Goal: Information Seeking & Learning: Learn about a topic

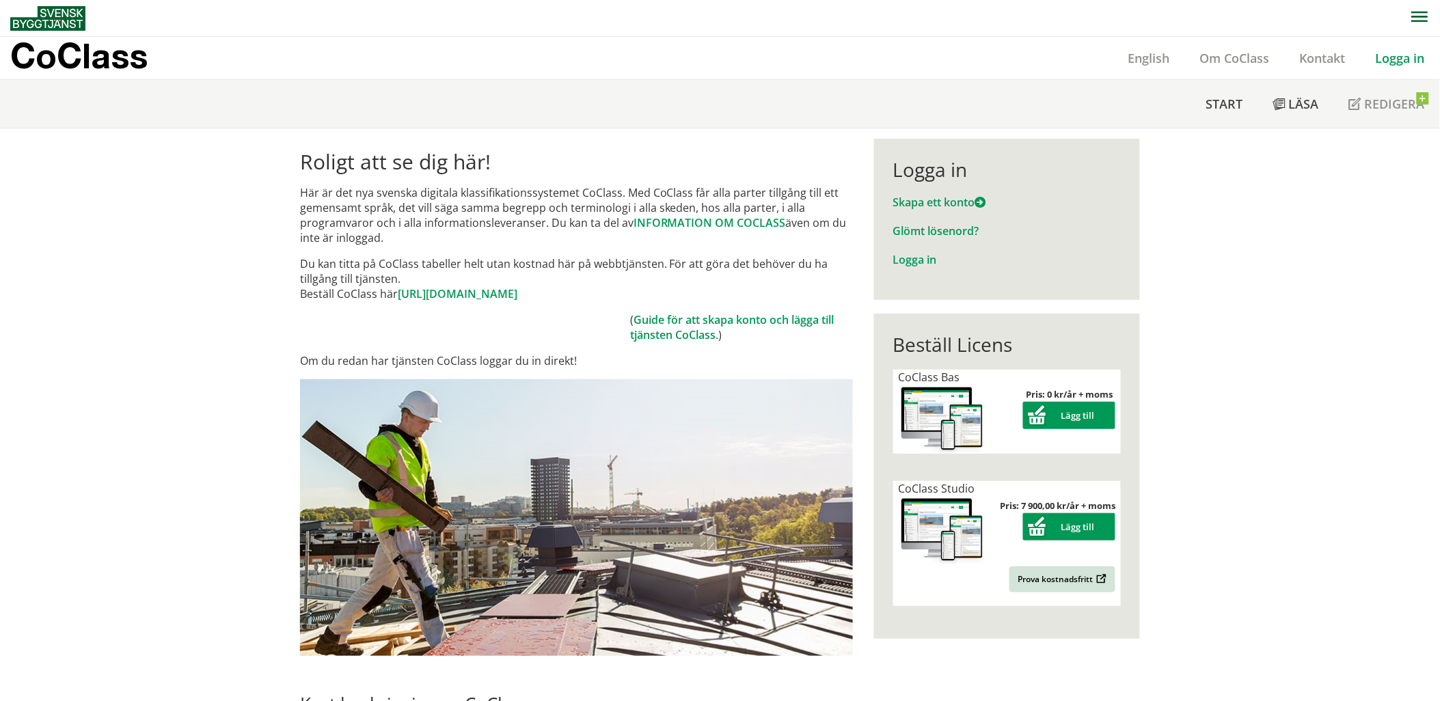
click at [1402, 56] on link "Logga in" at bounding box center [1399, 58] width 79 height 16
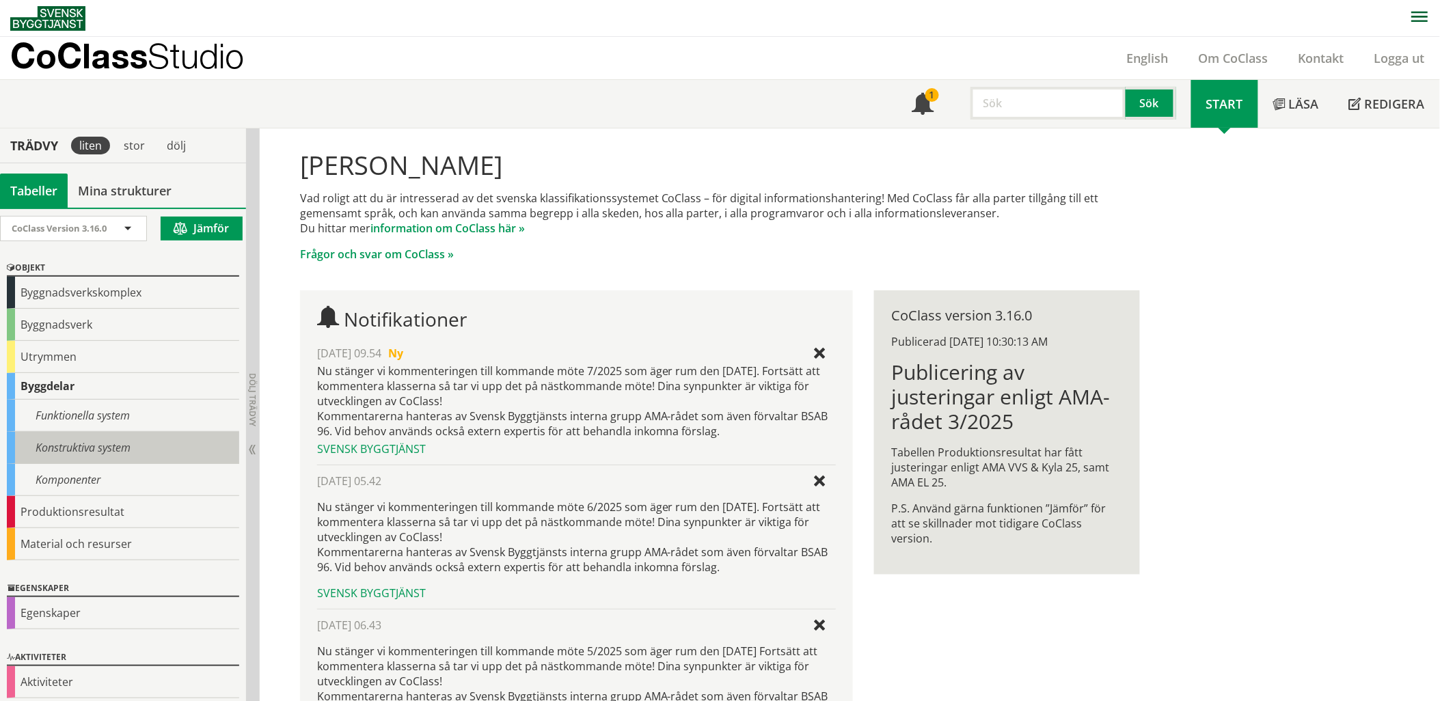
click at [135, 441] on div "Konstruktiva system" at bounding box center [123, 448] width 232 height 32
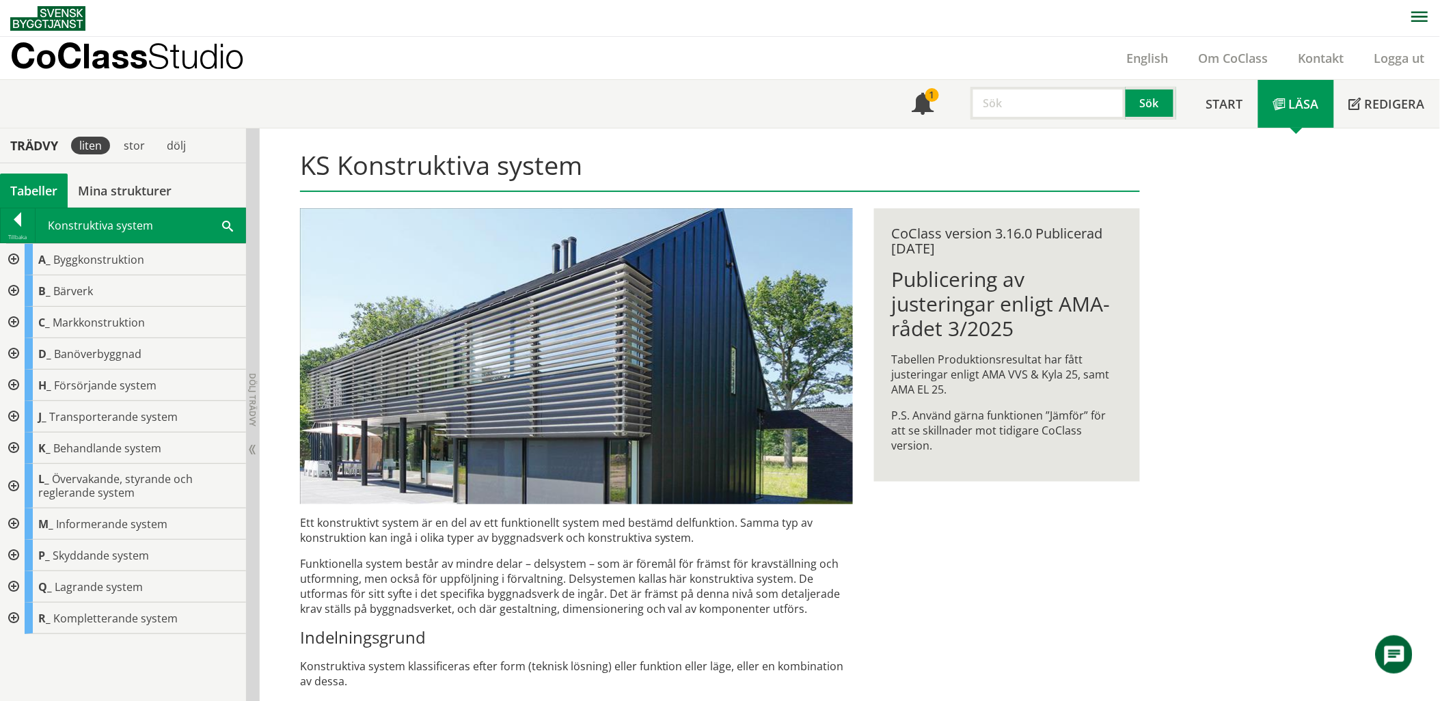
click at [16, 489] on div at bounding box center [12, 486] width 25 height 44
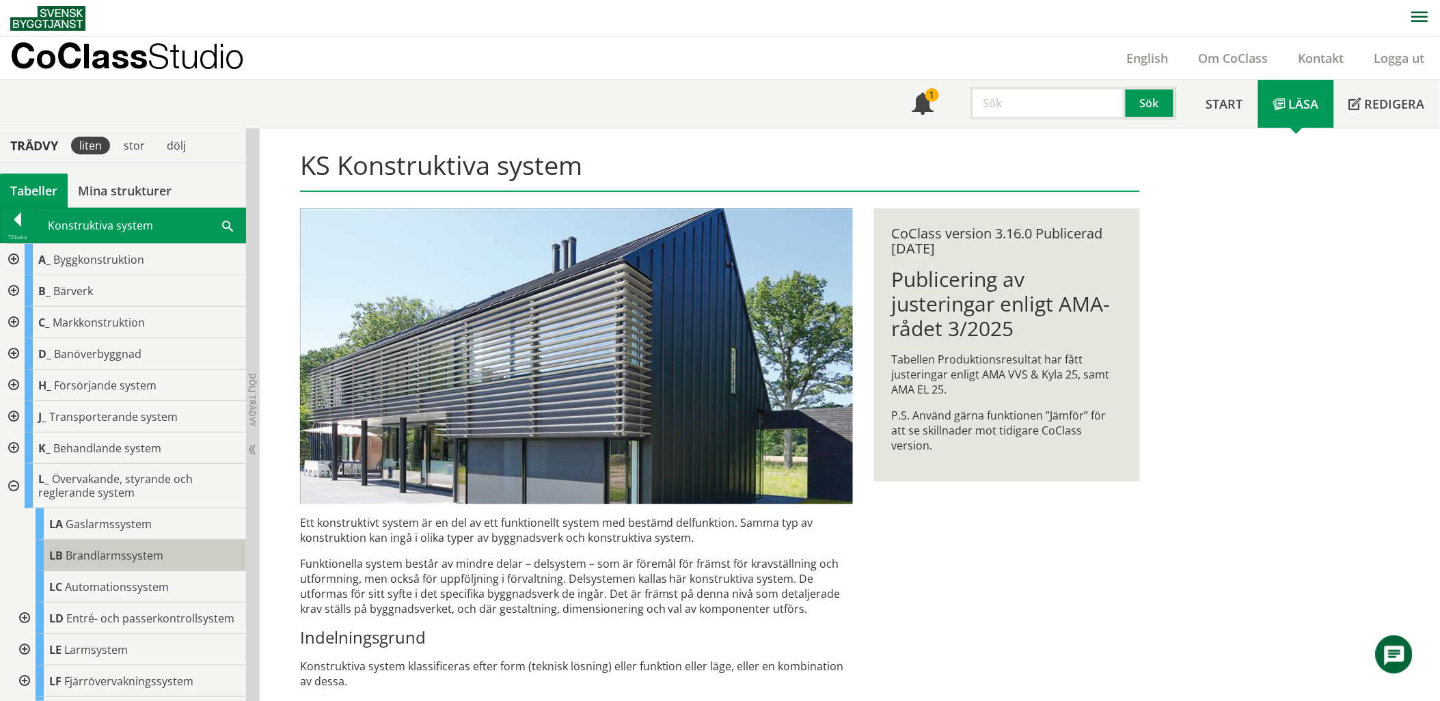
click at [100, 561] on span "Brandlarmssystem" at bounding box center [115, 555] width 98 height 15
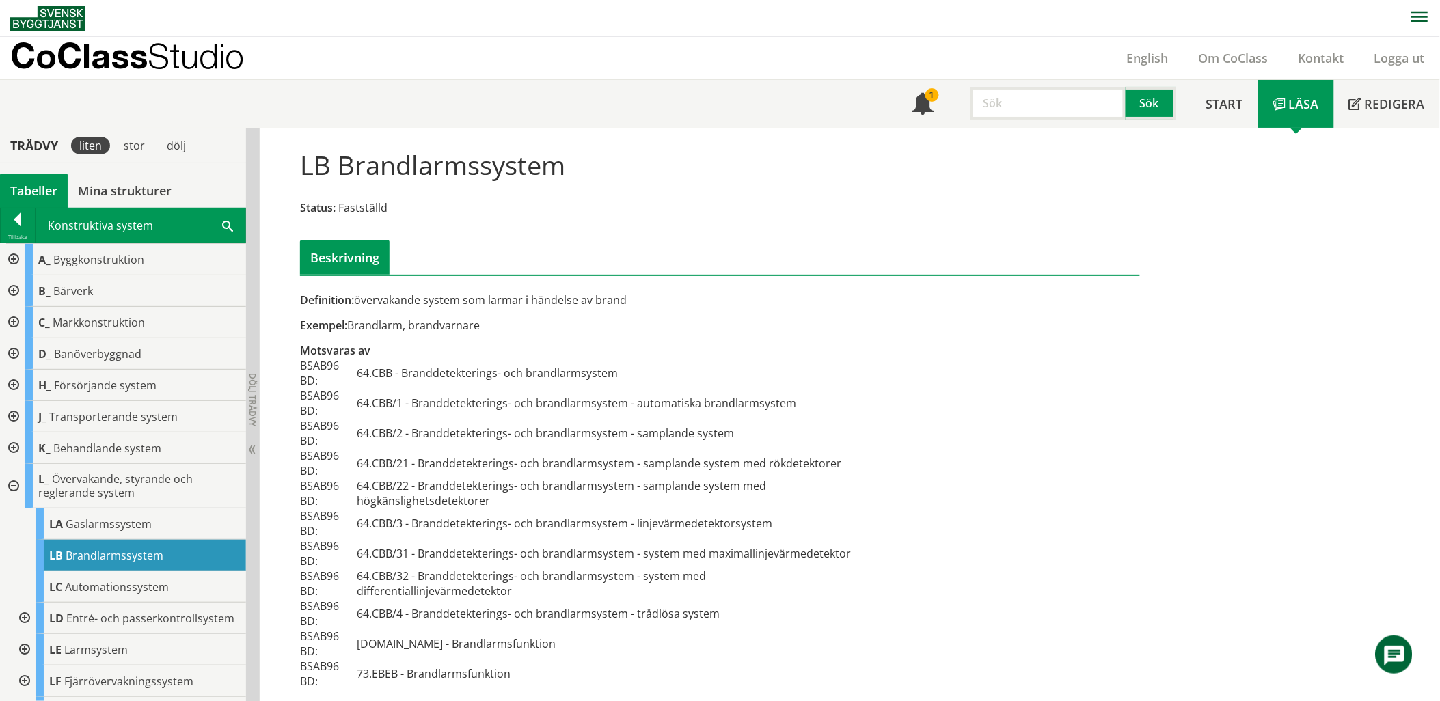
click at [14, 489] on div at bounding box center [12, 486] width 25 height 44
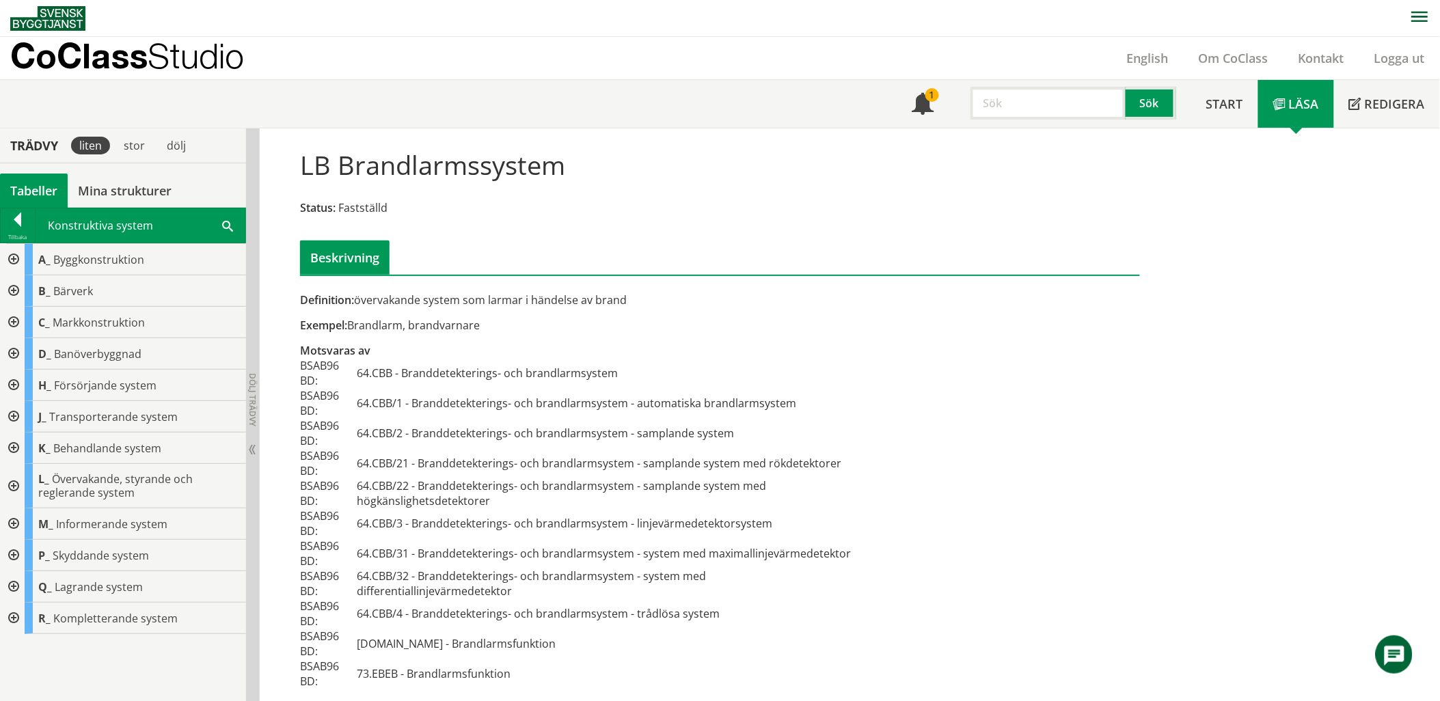
click at [10, 486] on div at bounding box center [12, 486] width 25 height 44
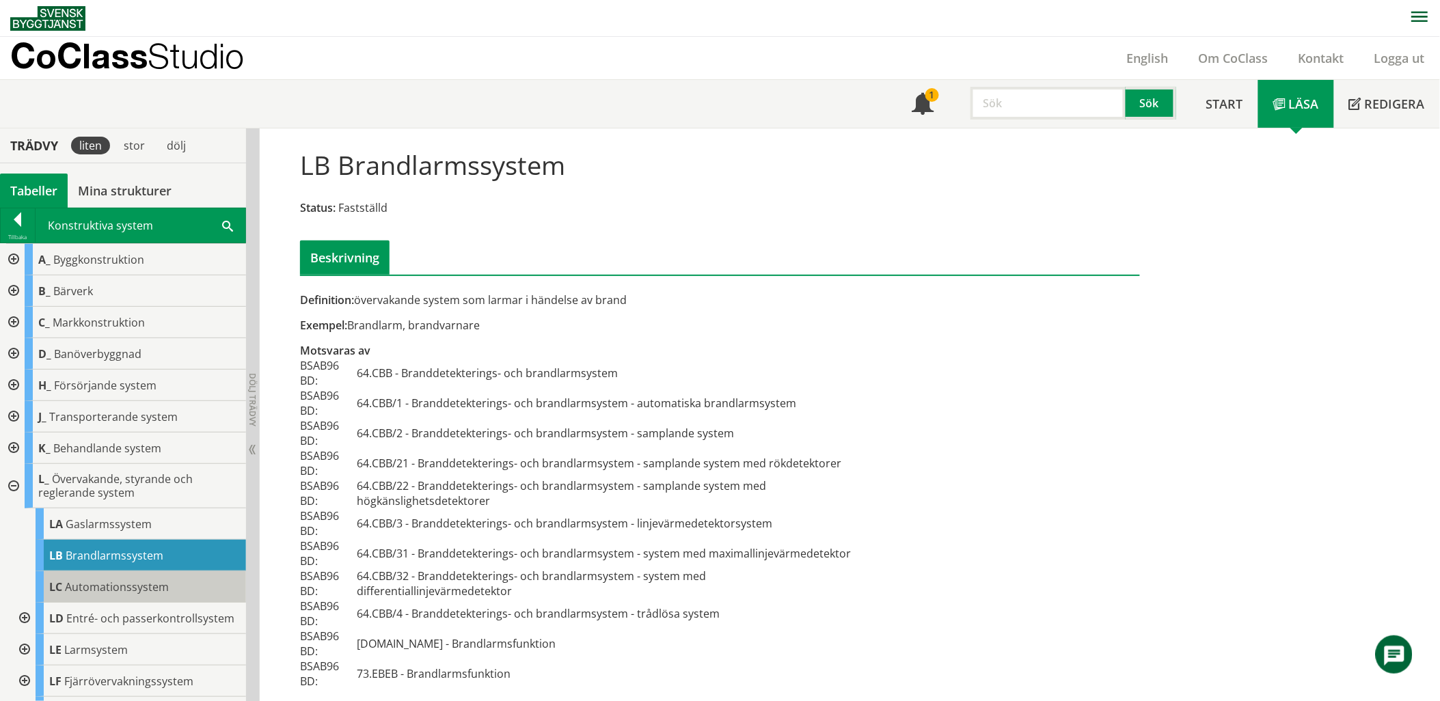
click at [72, 591] on span "Automationssystem" at bounding box center [117, 586] width 104 height 15
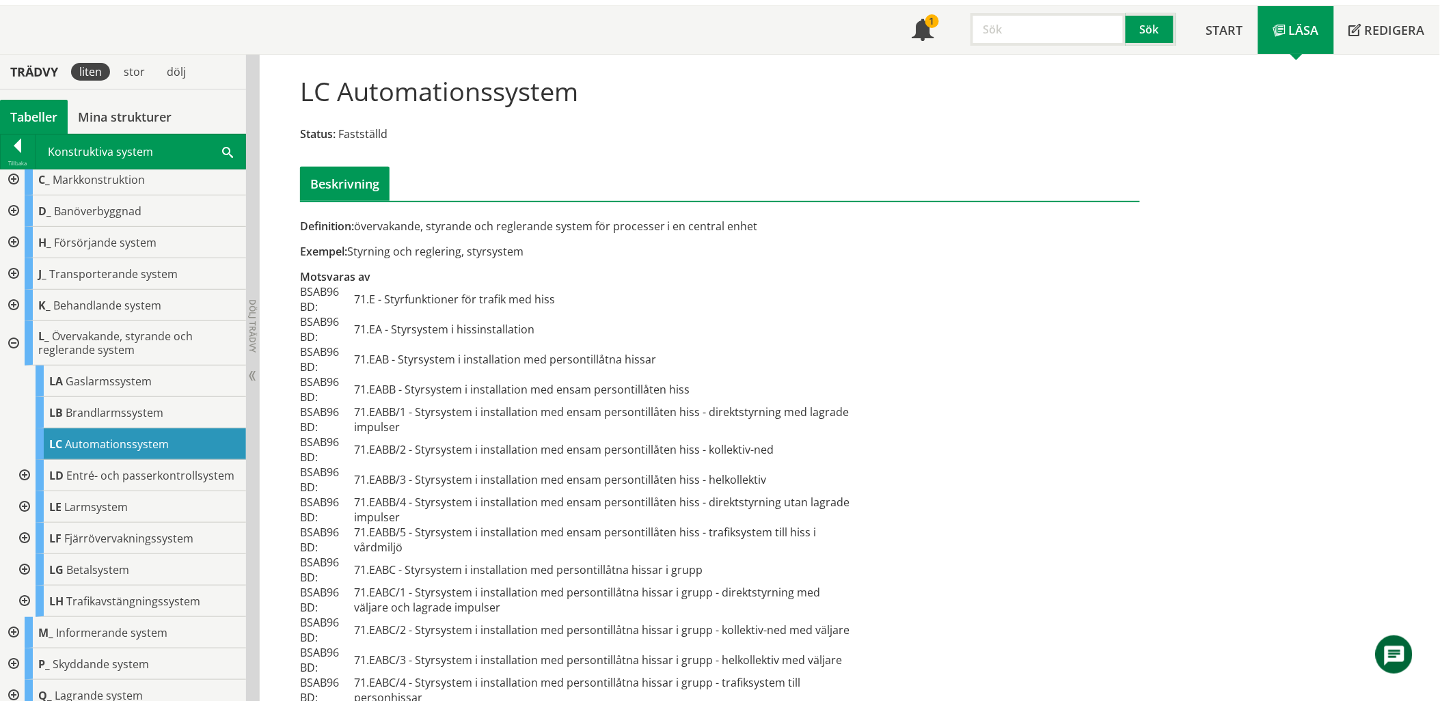
scroll to position [152, 0]
